Goal: Check status

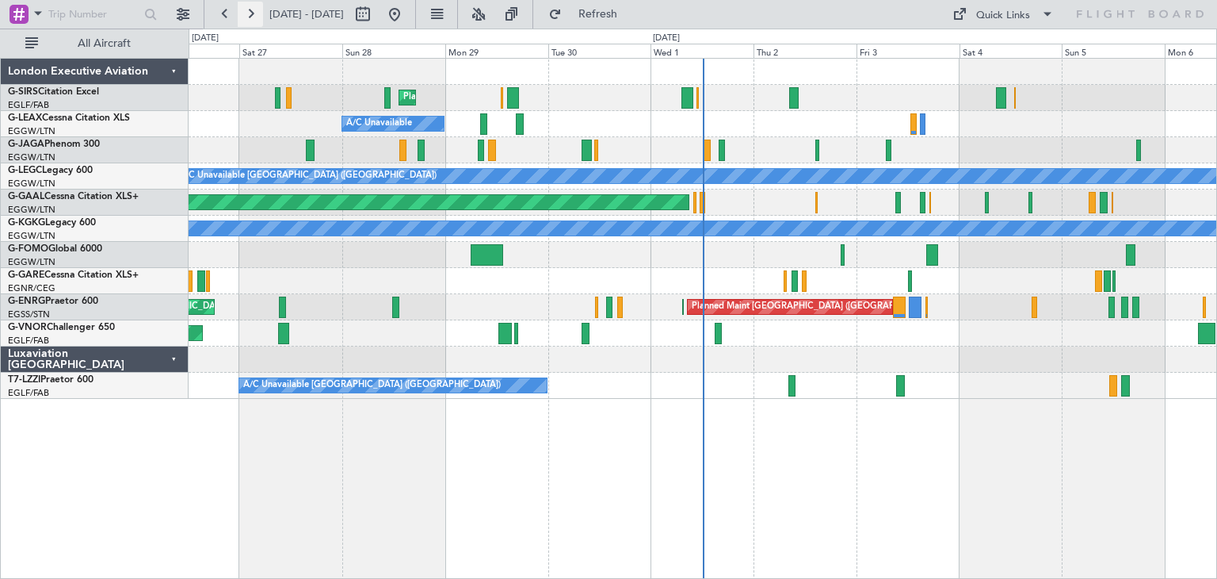
click at [246, 13] on button at bounding box center [250, 14] width 25 height 25
